Goal: Transaction & Acquisition: Purchase product/service

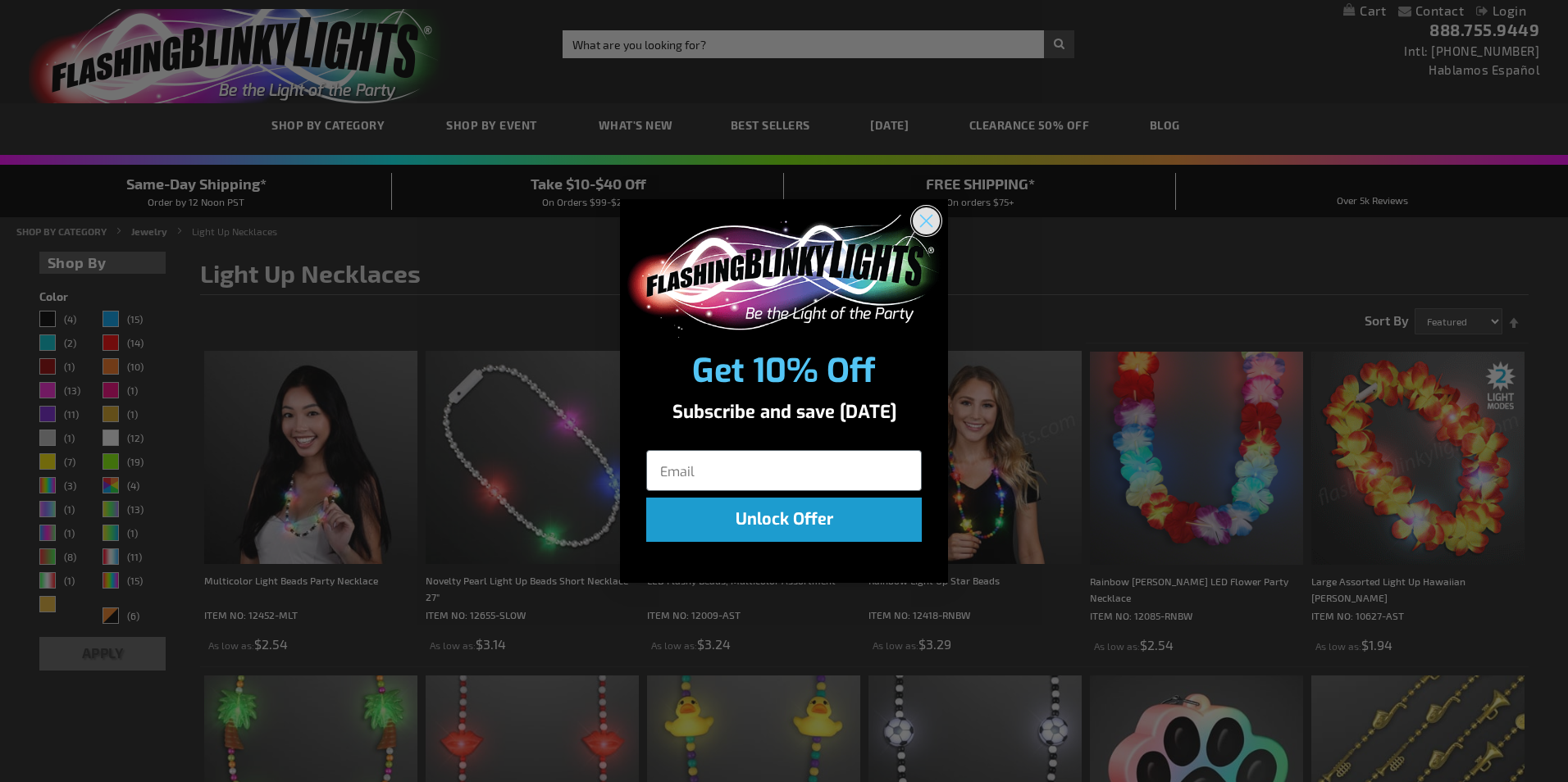
click at [929, 225] on circle "Close dialog" at bounding box center [926, 221] width 27 height 27
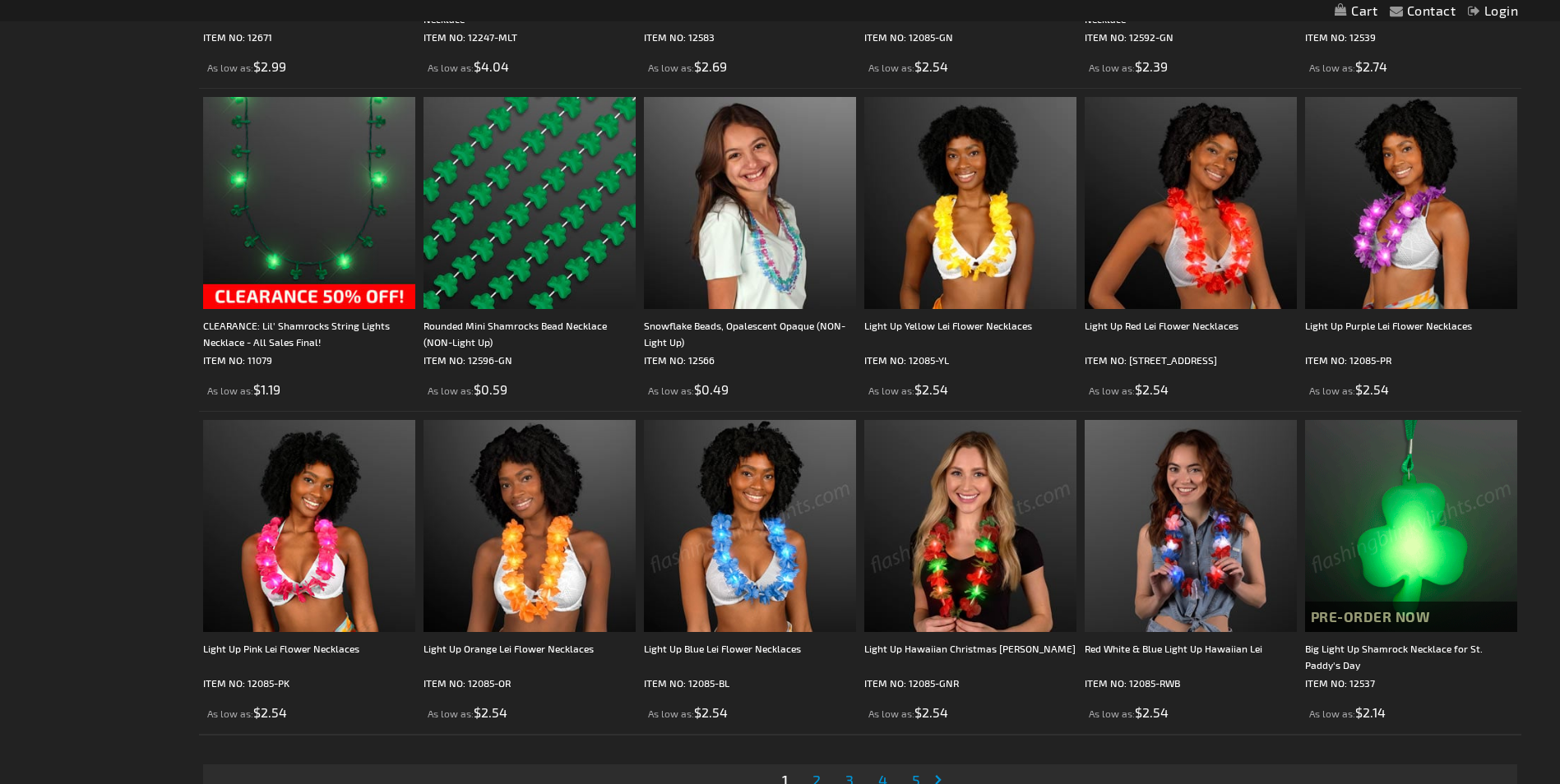
scroll to position [3042, 0]
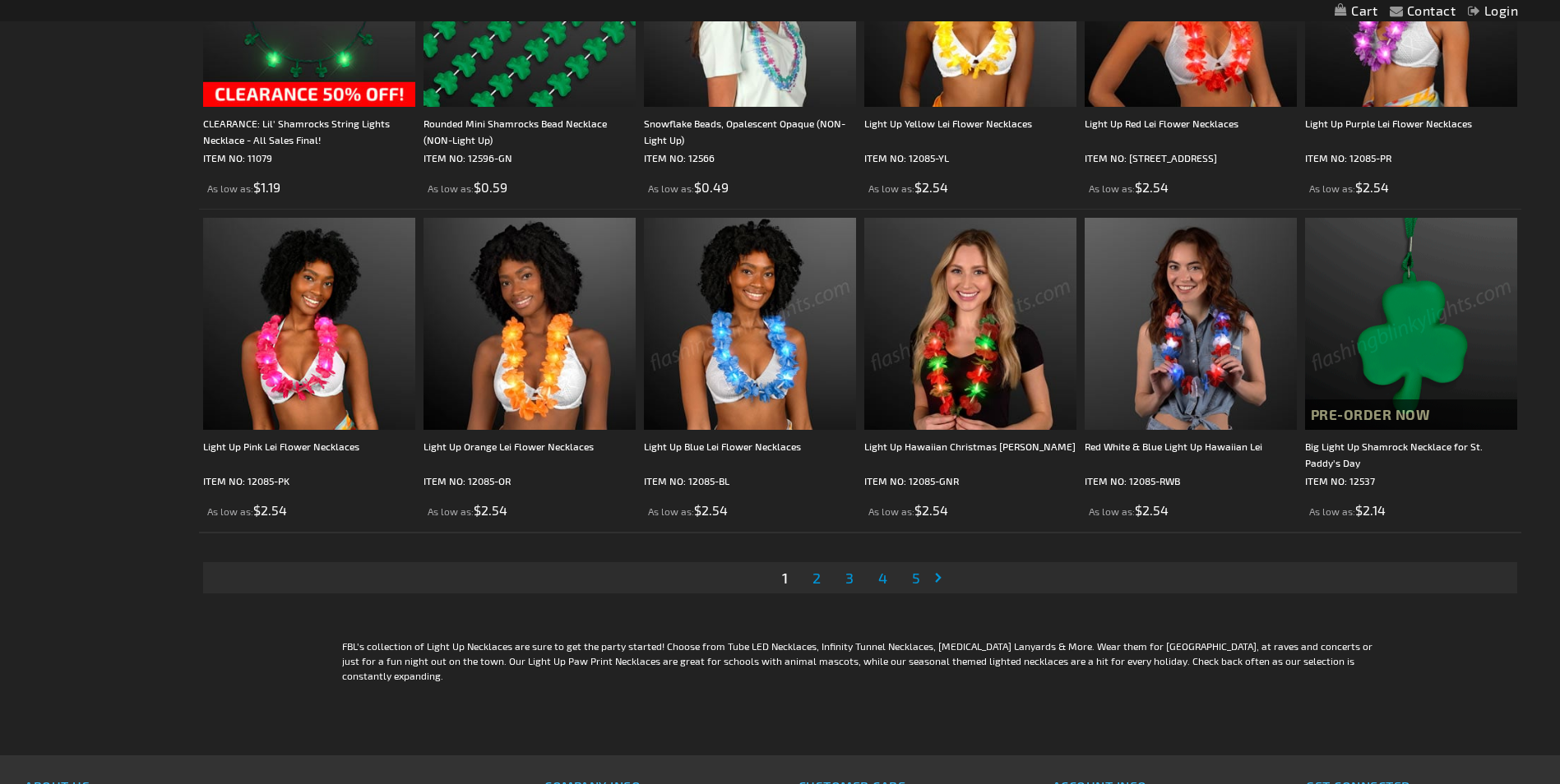
click at [814, 581] on span "2" at bounding box center [817, 578] width 8 height 19
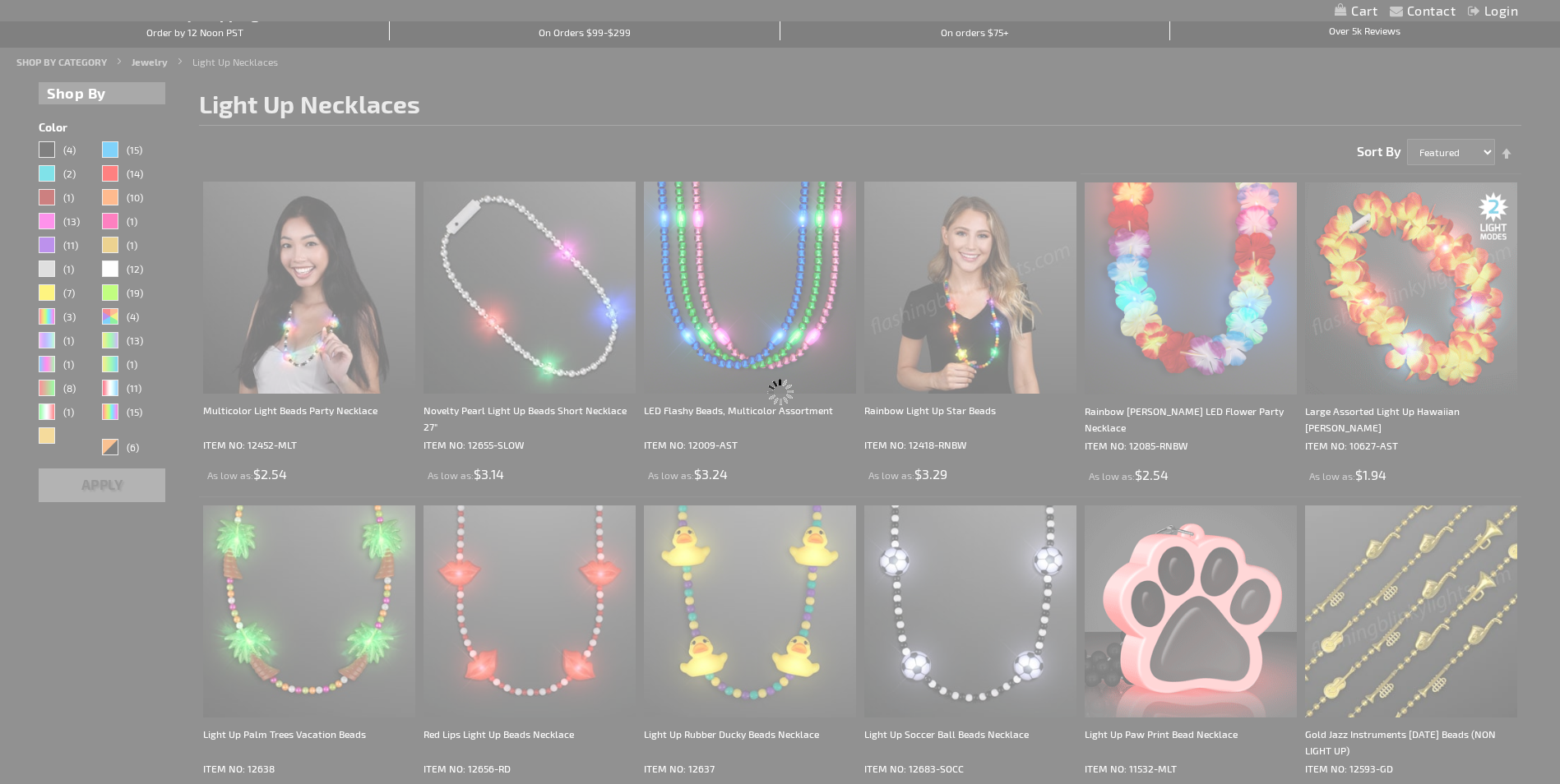
scroll to position [0, 0]
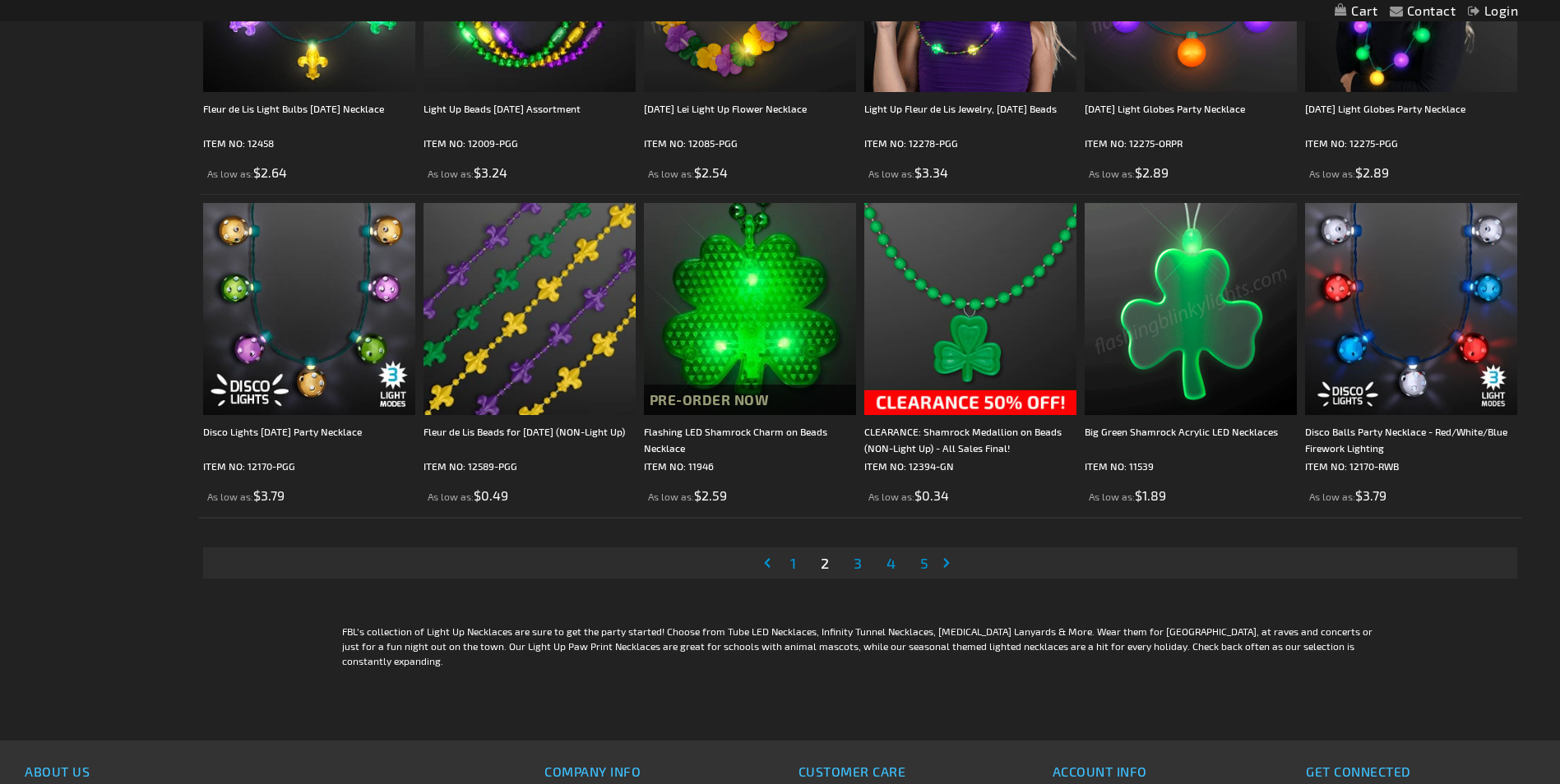
scroll to position [3123, 0]
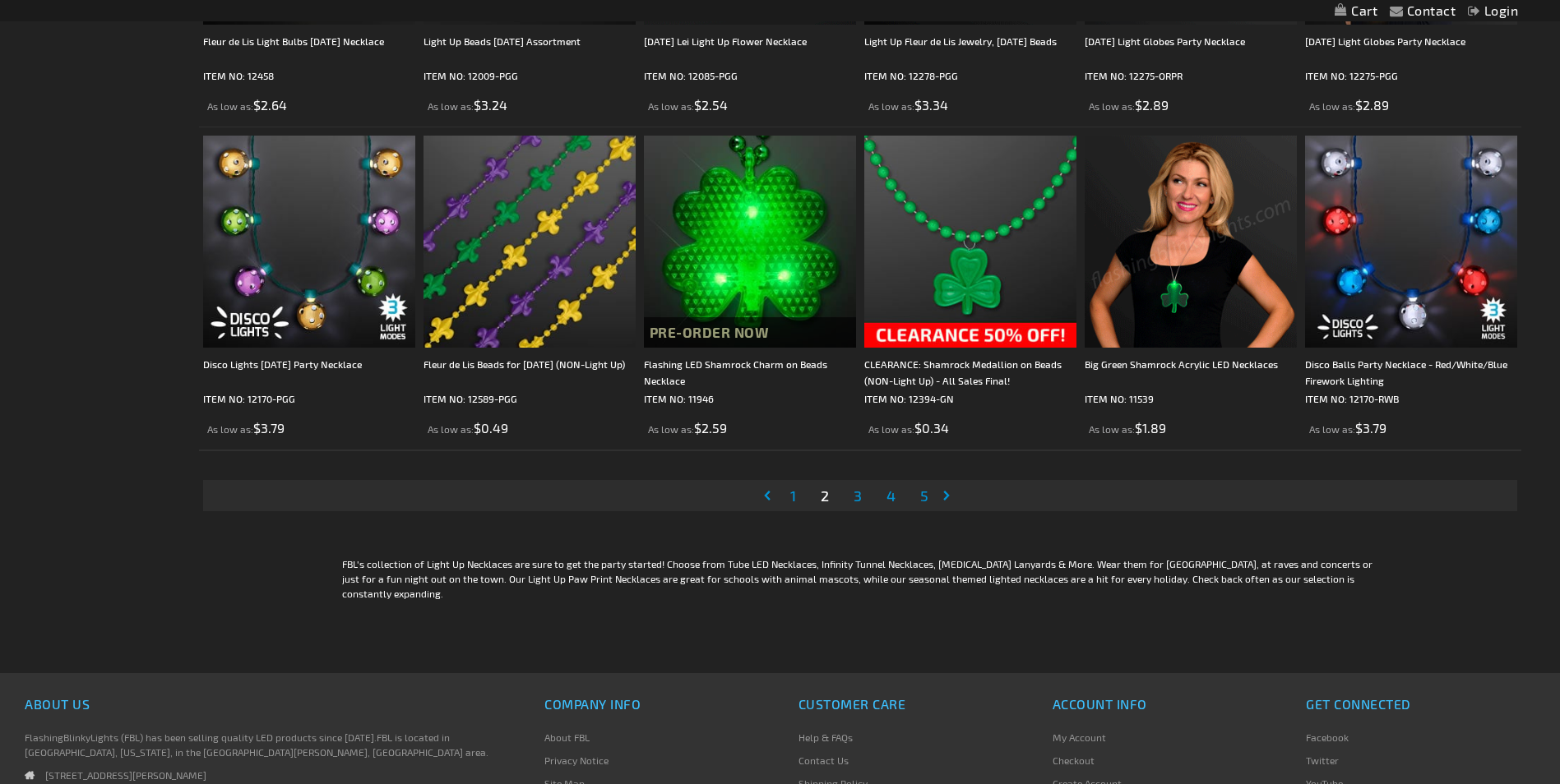
click at [853, 496] on link "Page 3" at bounding box center [857, 495] width 15 height 24
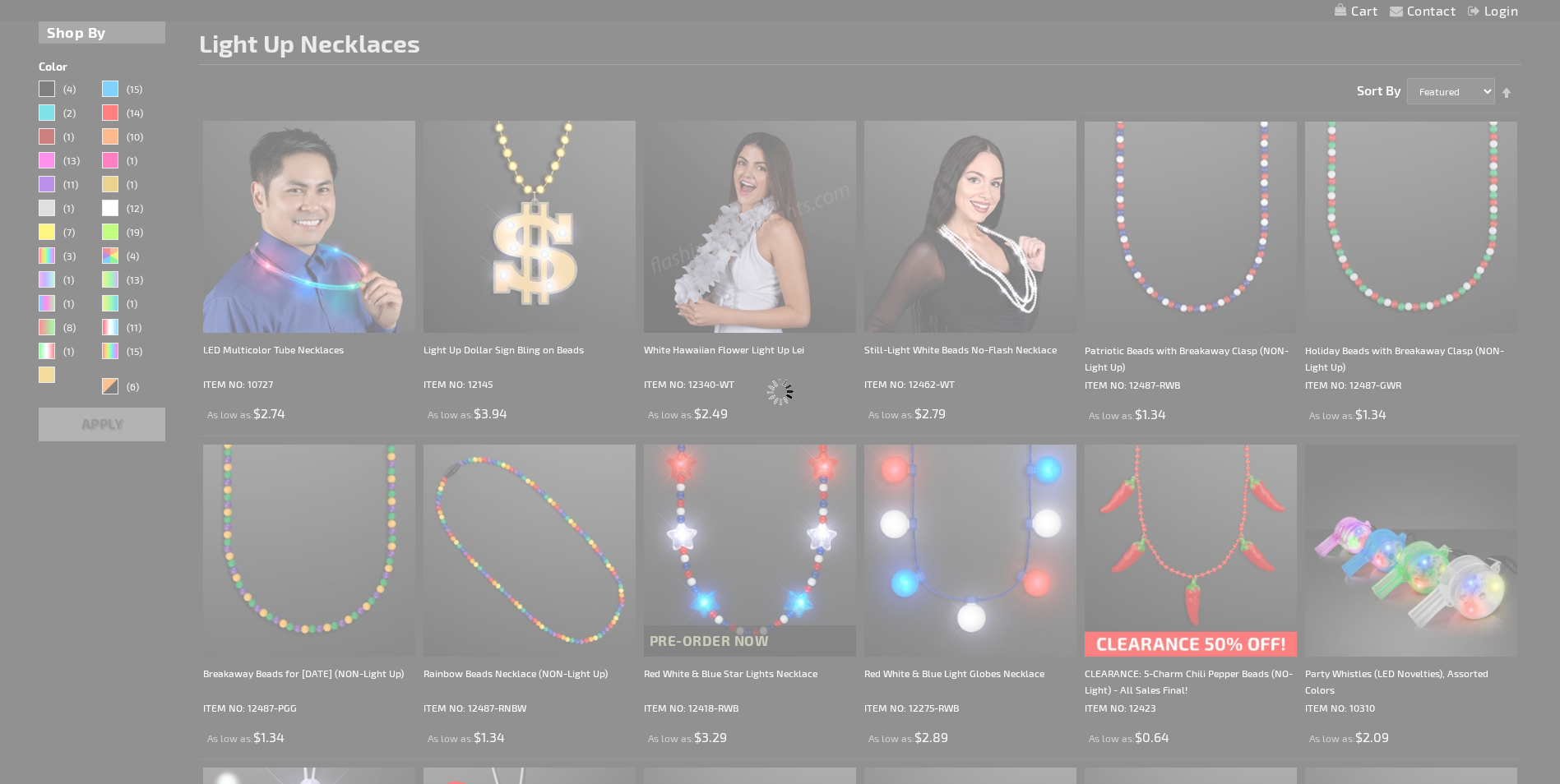
scroll to position [0, 0]
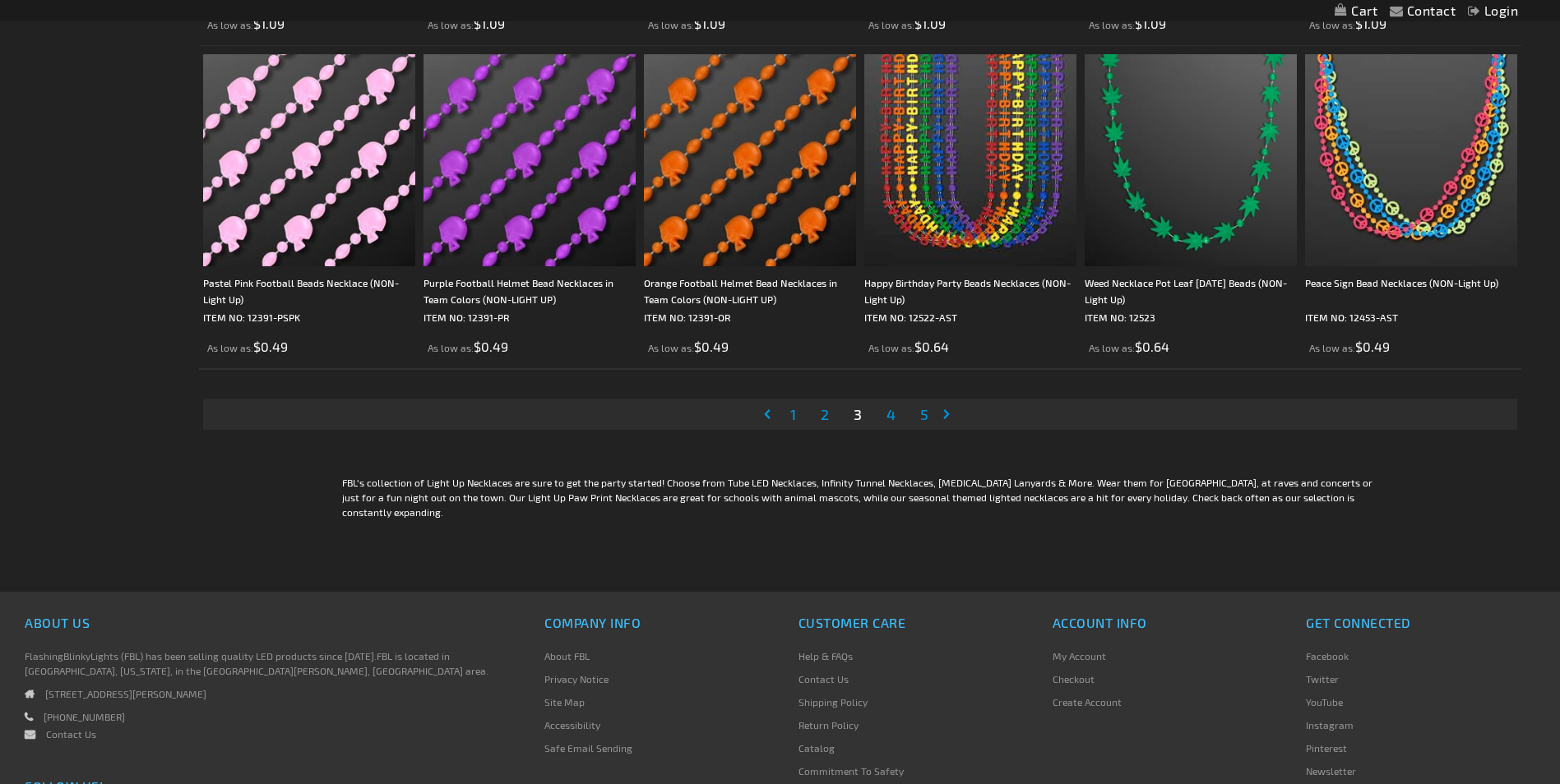
scroll to position [3205, 0]
click at [894, 412] on span "4" at bounding box center [891, 413] width 9 height 19
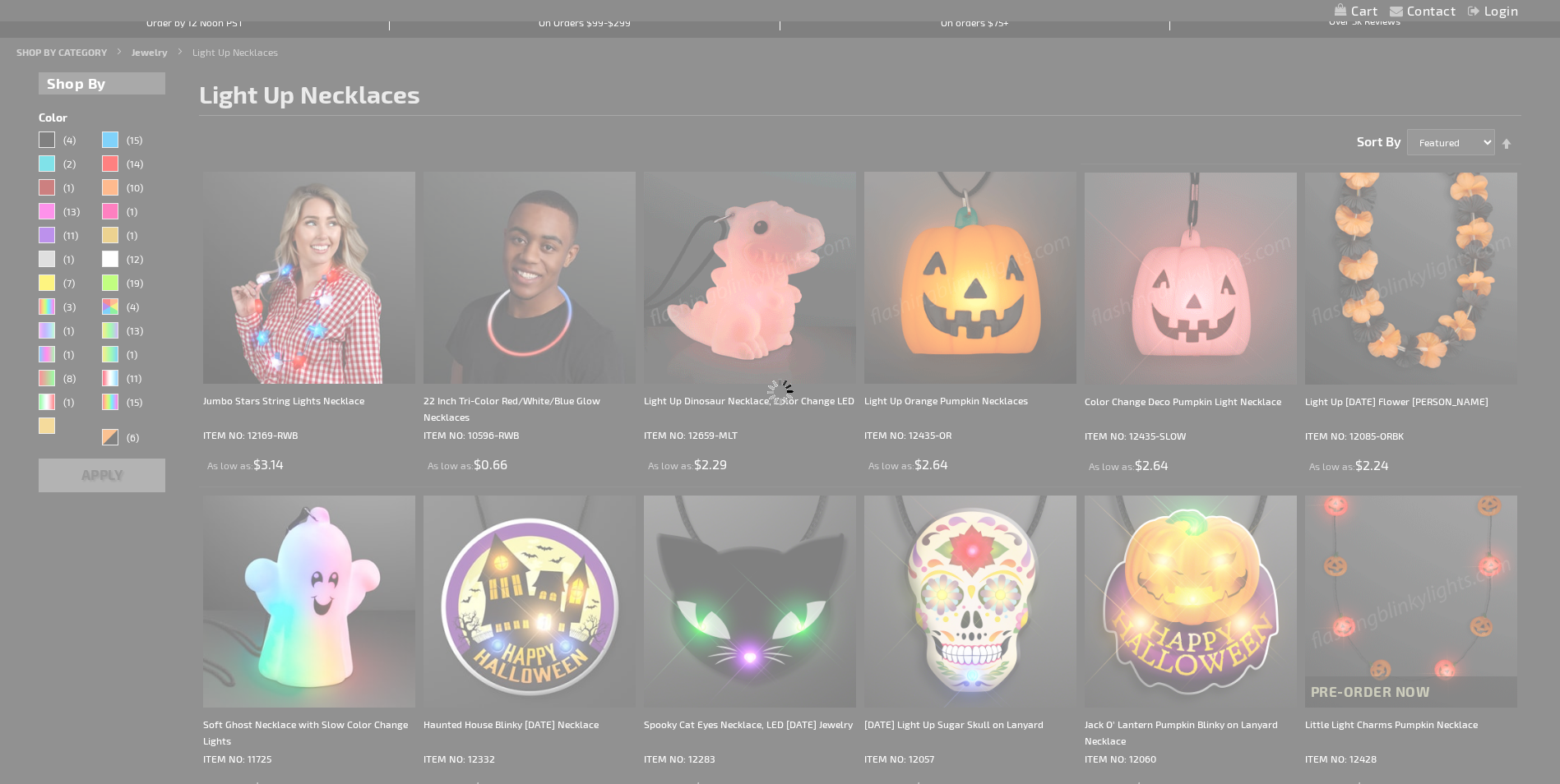
scroll to position [0, 0]
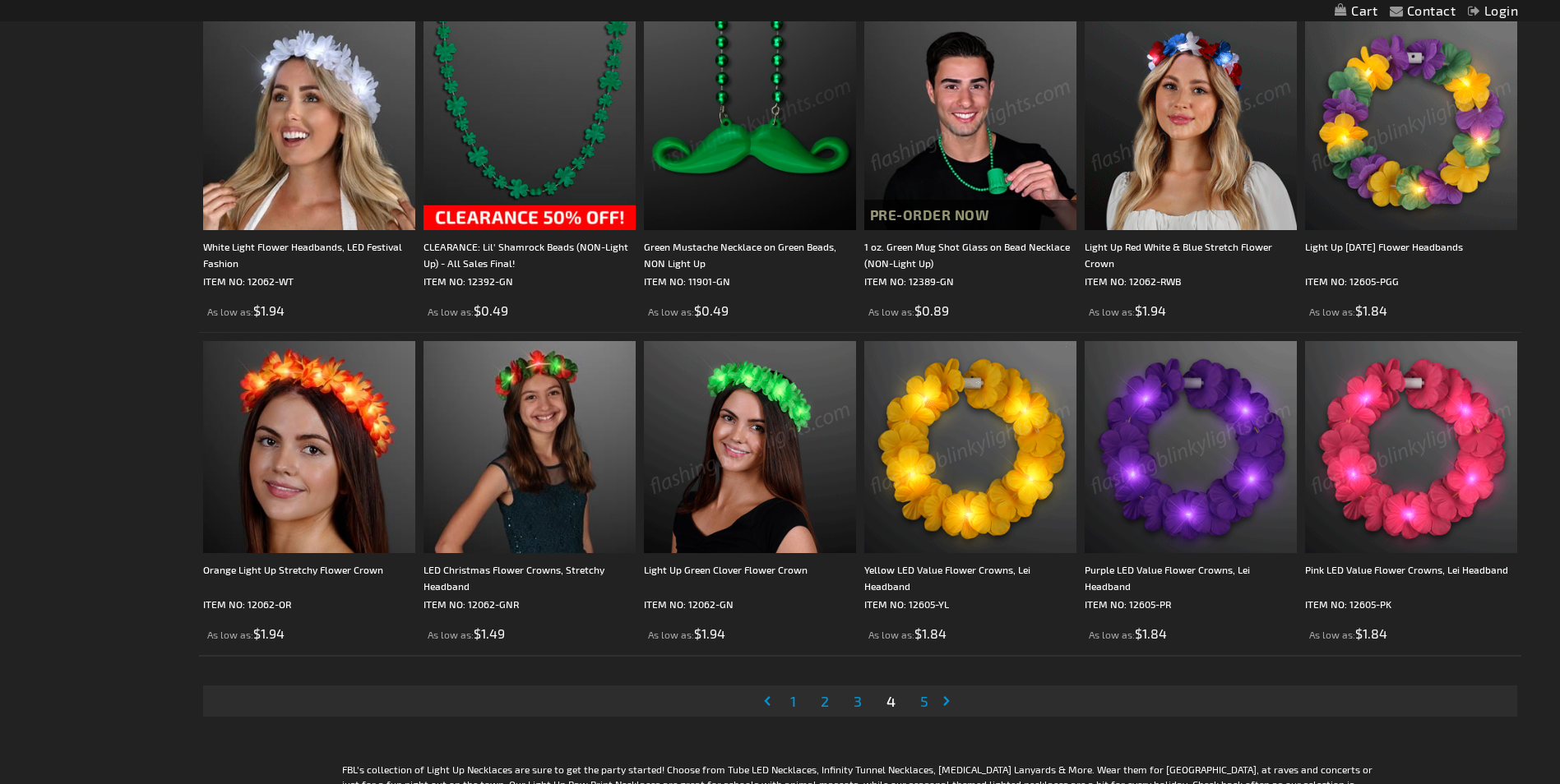
scroll to position [2959, 0]
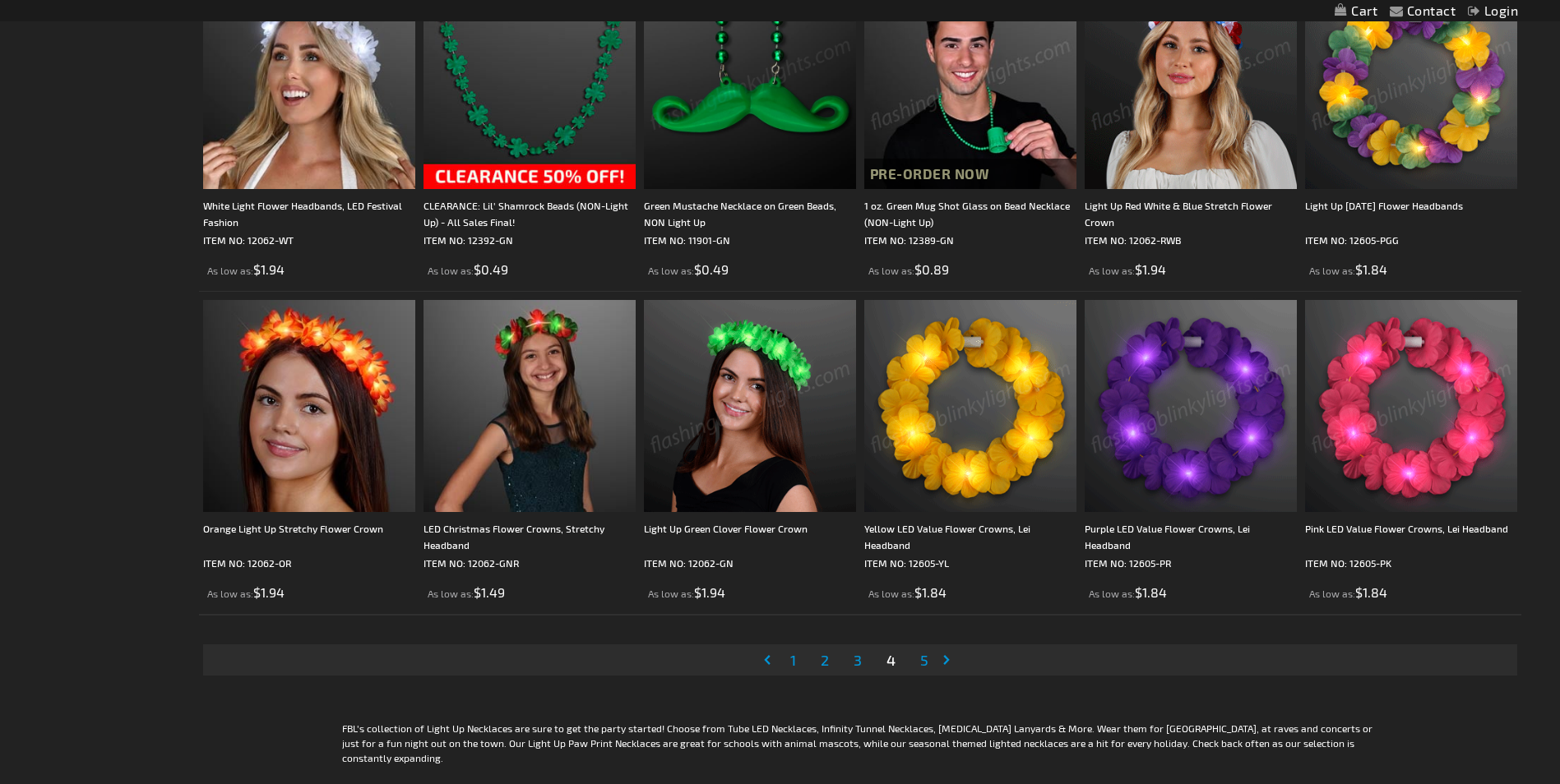
click at [921, 663] on span "5" at bounding box center [924, 659] width 8 height 19
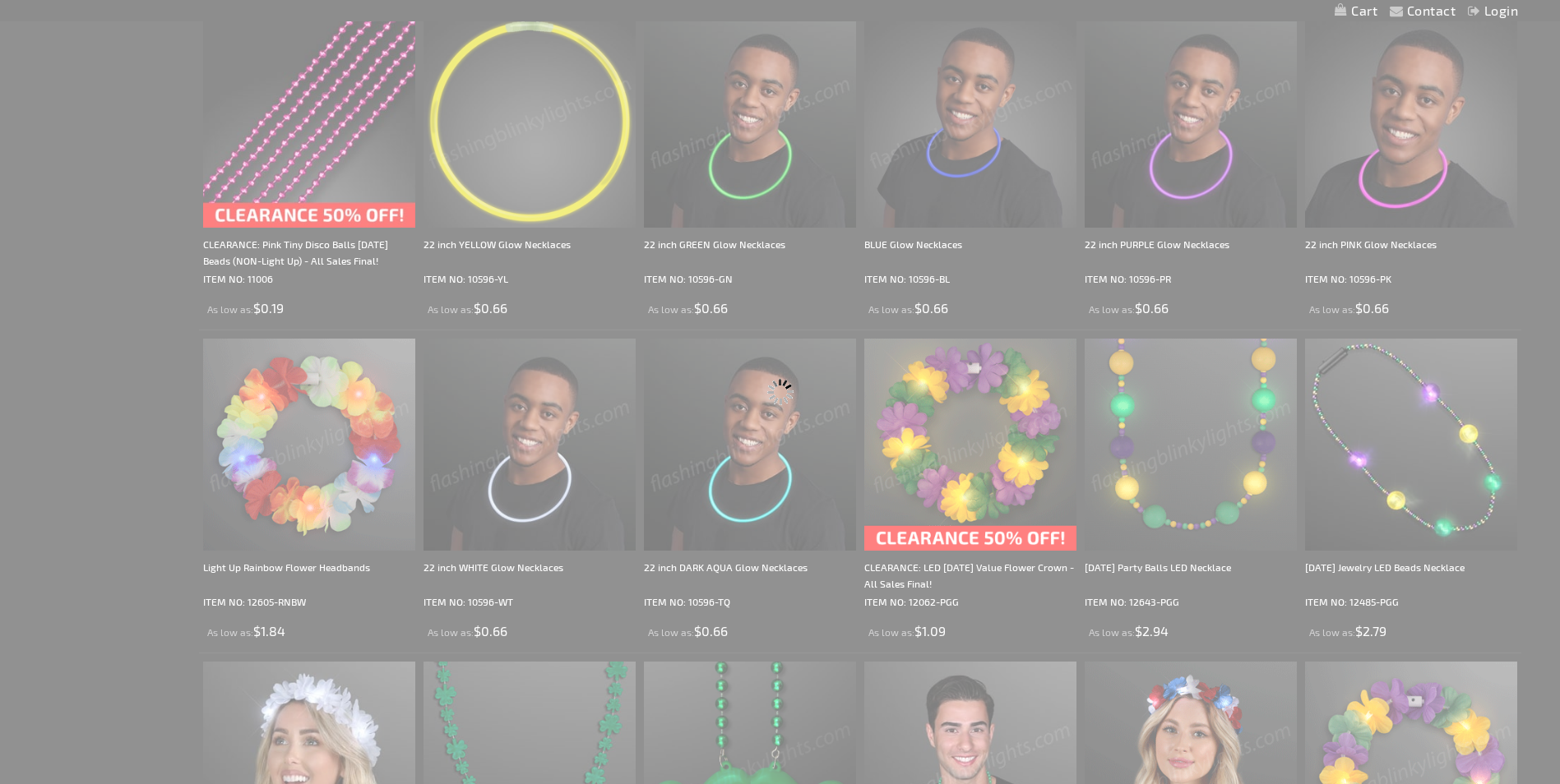
scroll to position [687, 0]
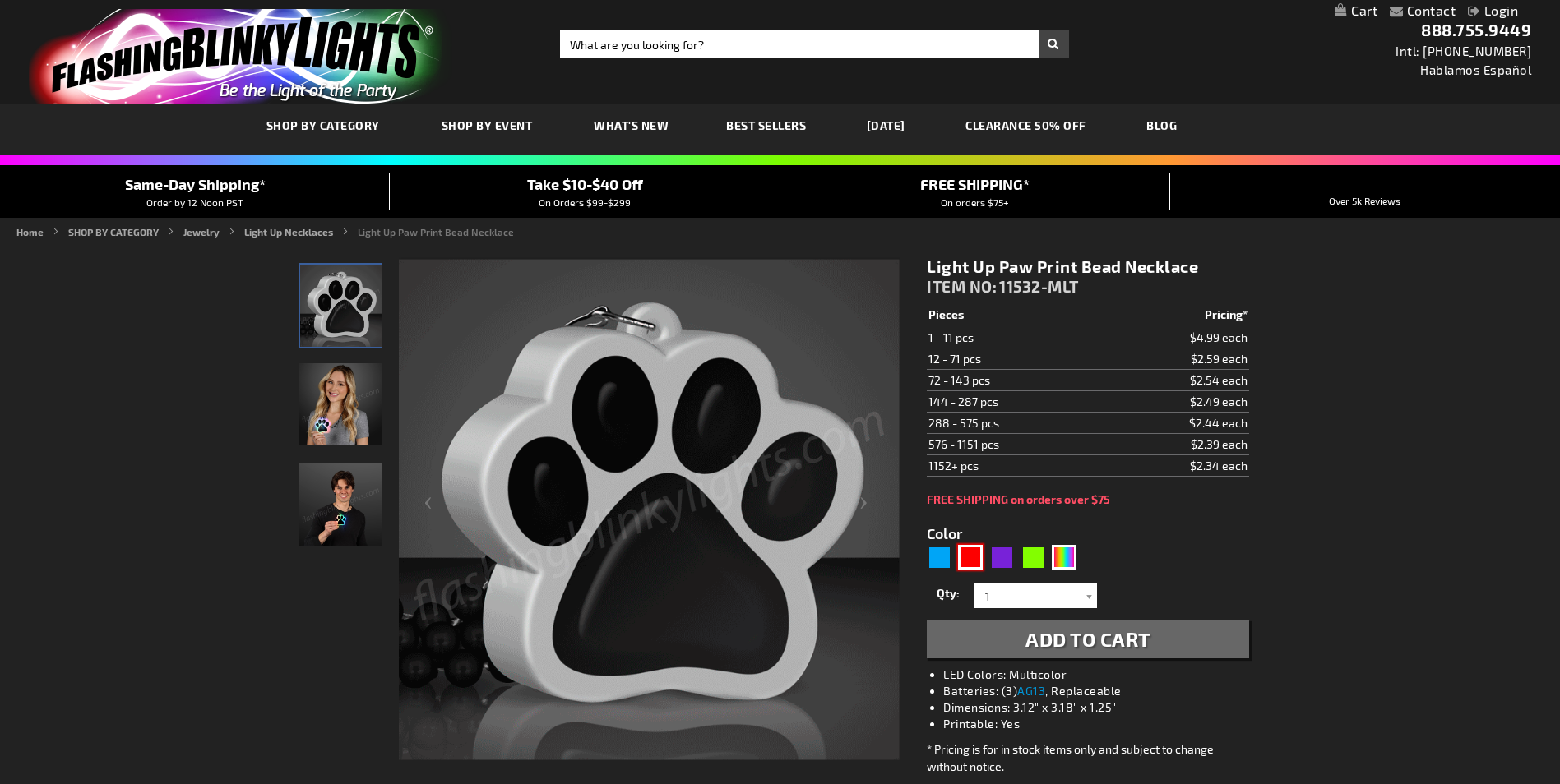
click at [978, 564] on div "Red" at bounding box center [970, 557] width 24 height 24
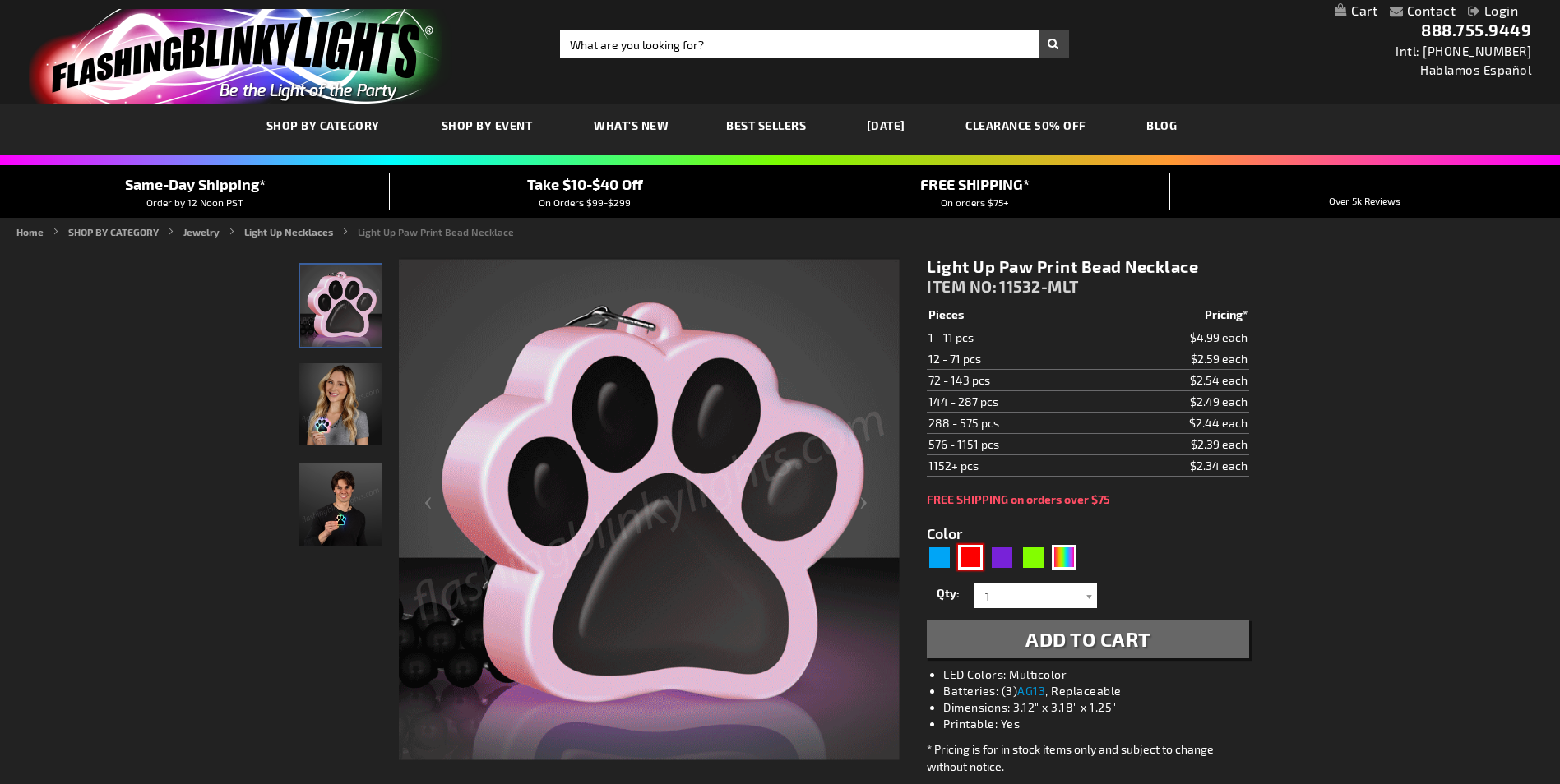
type input "5641"
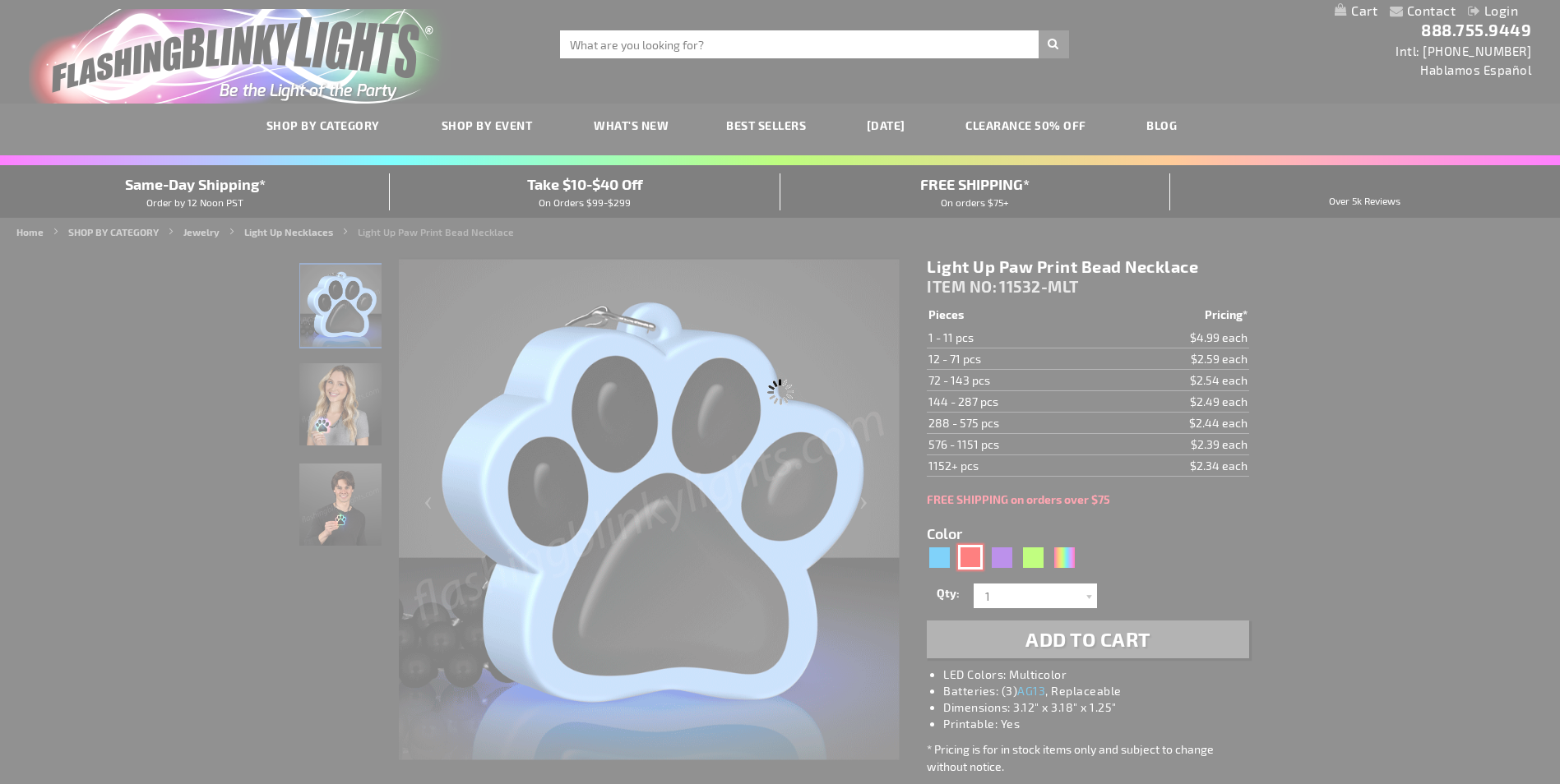
type input "11532-RD"
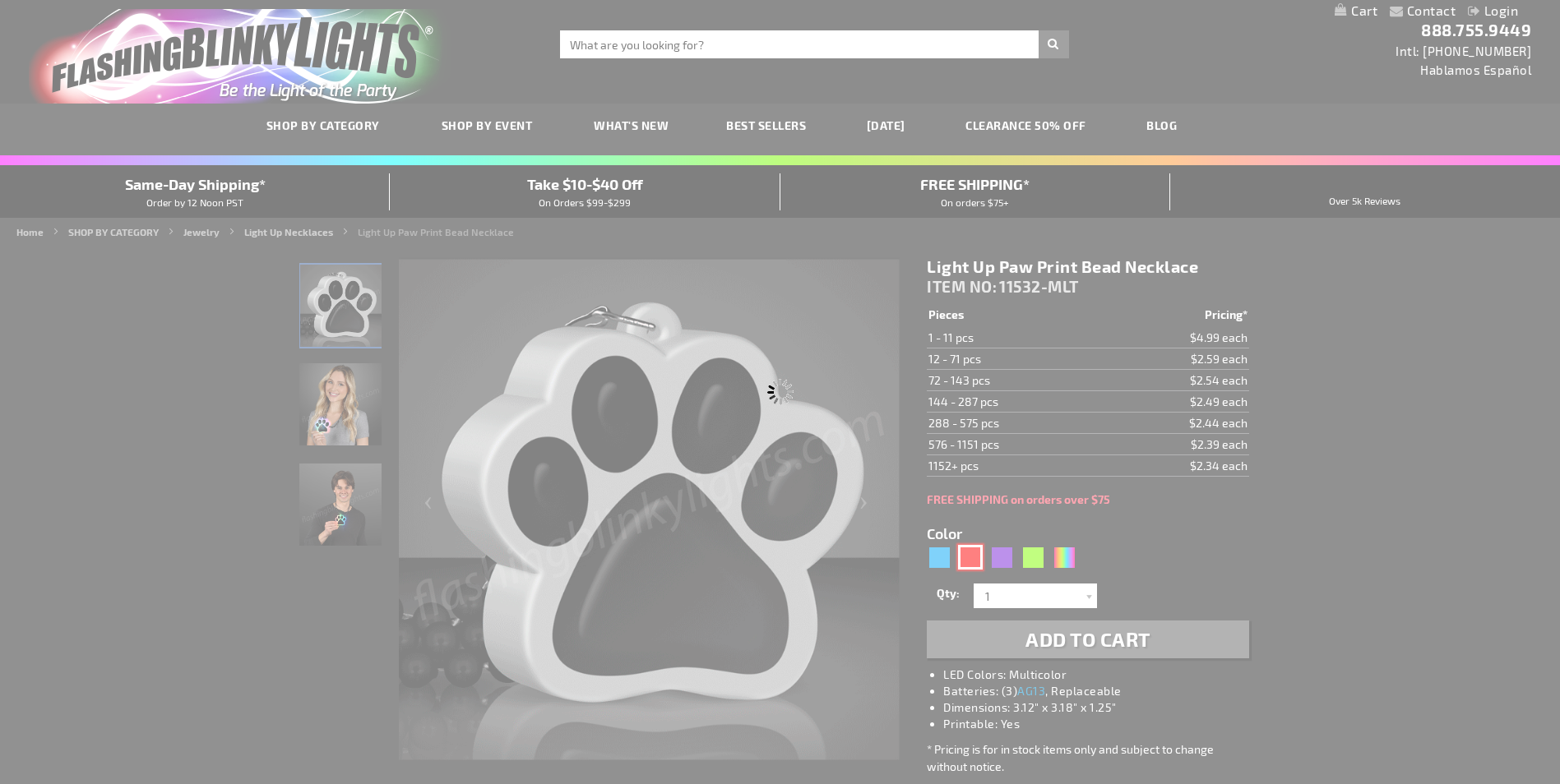
type input "Customize - Light Up Red Paw Print Charm Necklace - ITEM NO: 11532-RD"
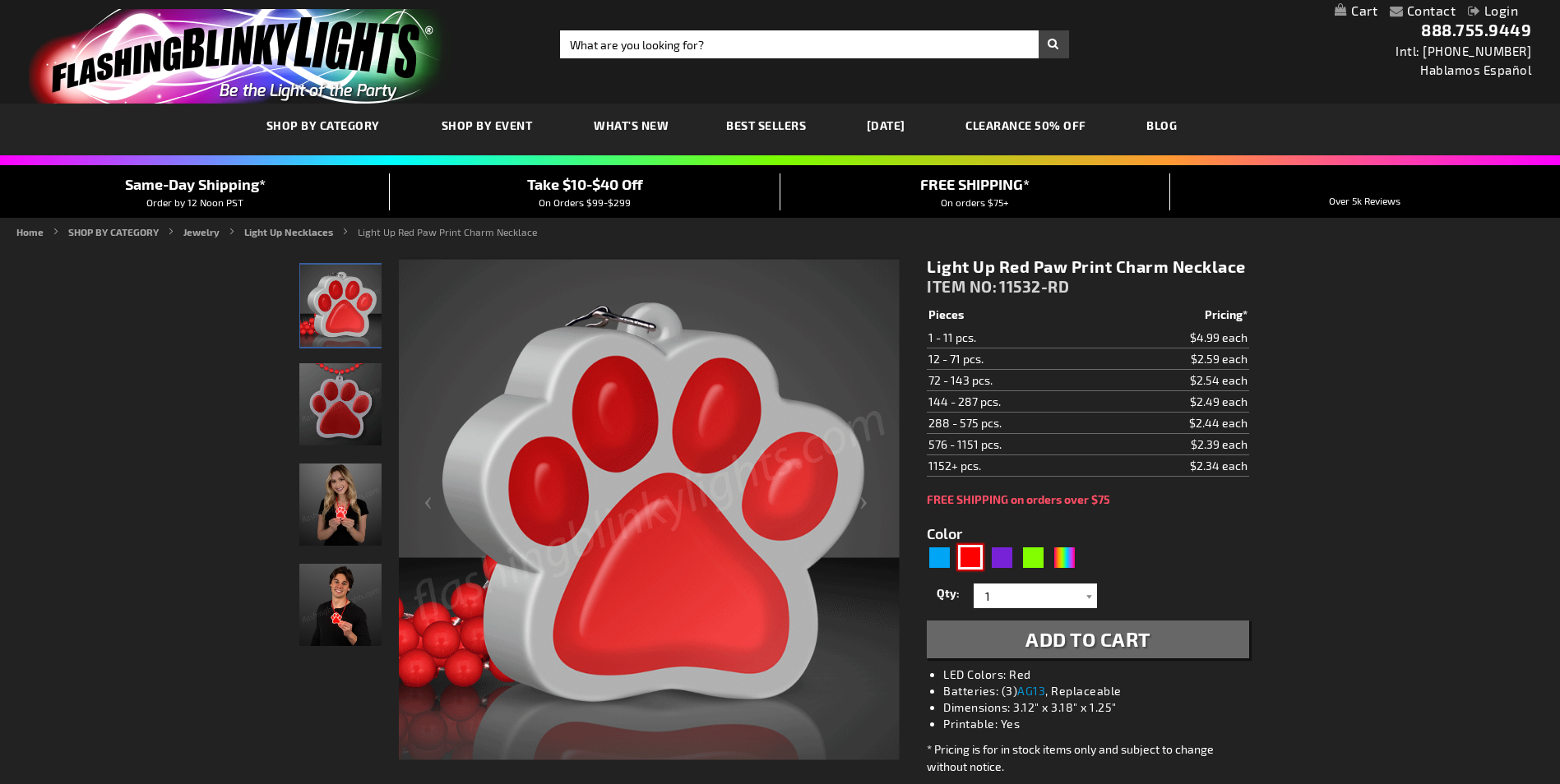
click at [345, 504] on img at bounding box center [340, 504] width 82 height 82
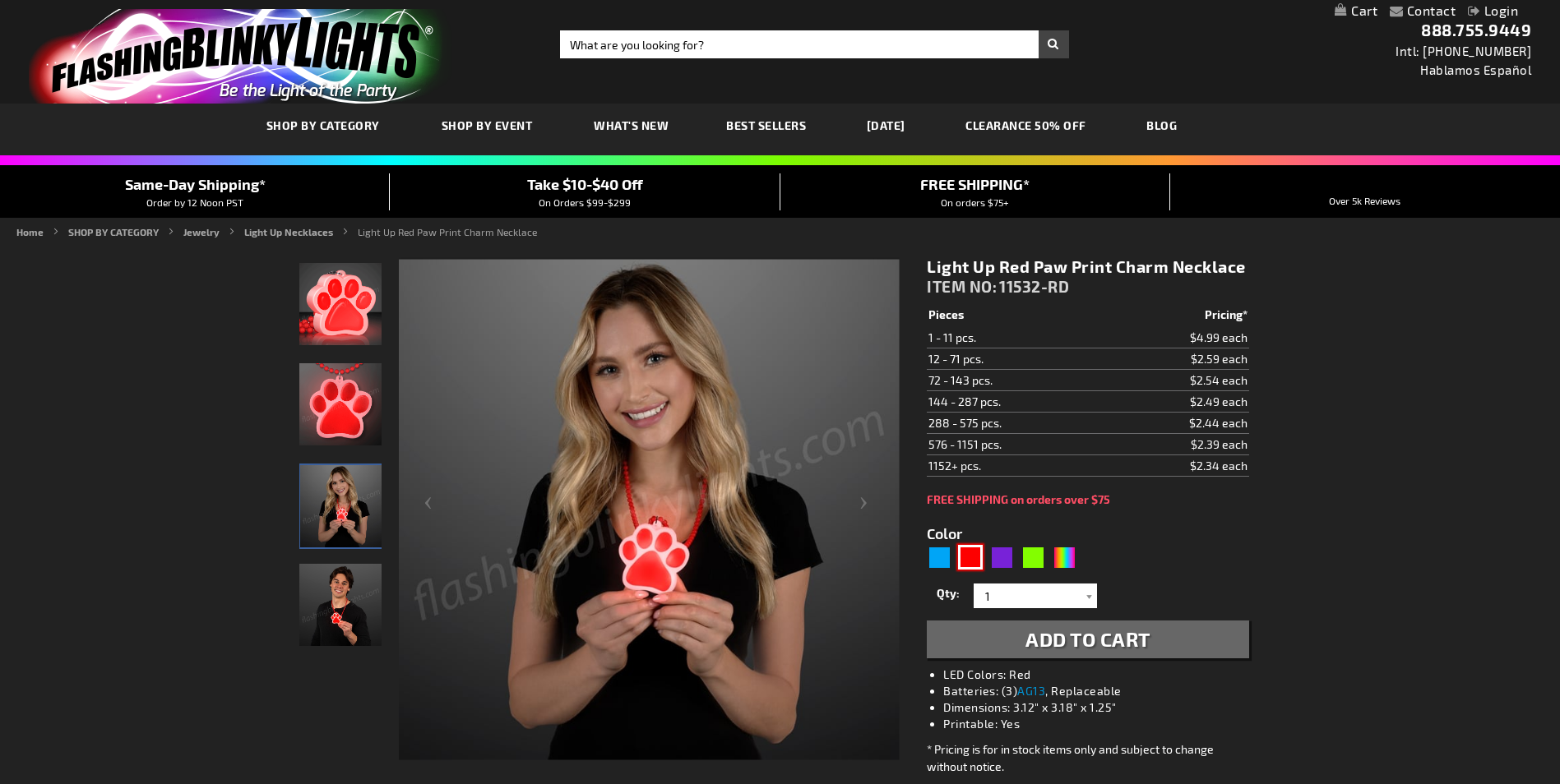
click at [355, 639] on img at bounding box center [340, 605] width 82 height 82
